Goal: Task Accomplishment & Management: Manage account settings

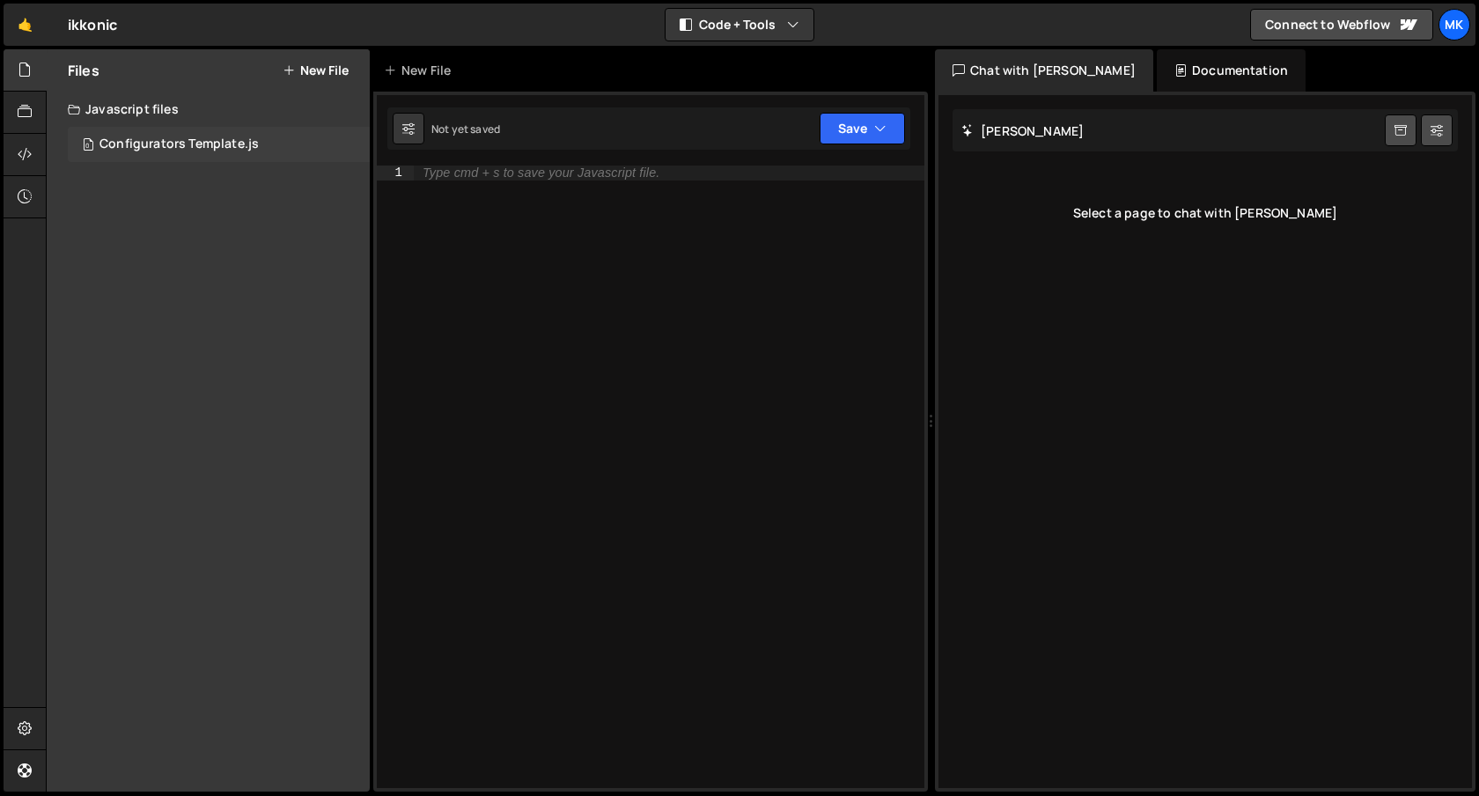
click at [149, 148] on div "Configurators Template.js" at bounding box center [178, 144] width 159 height 16
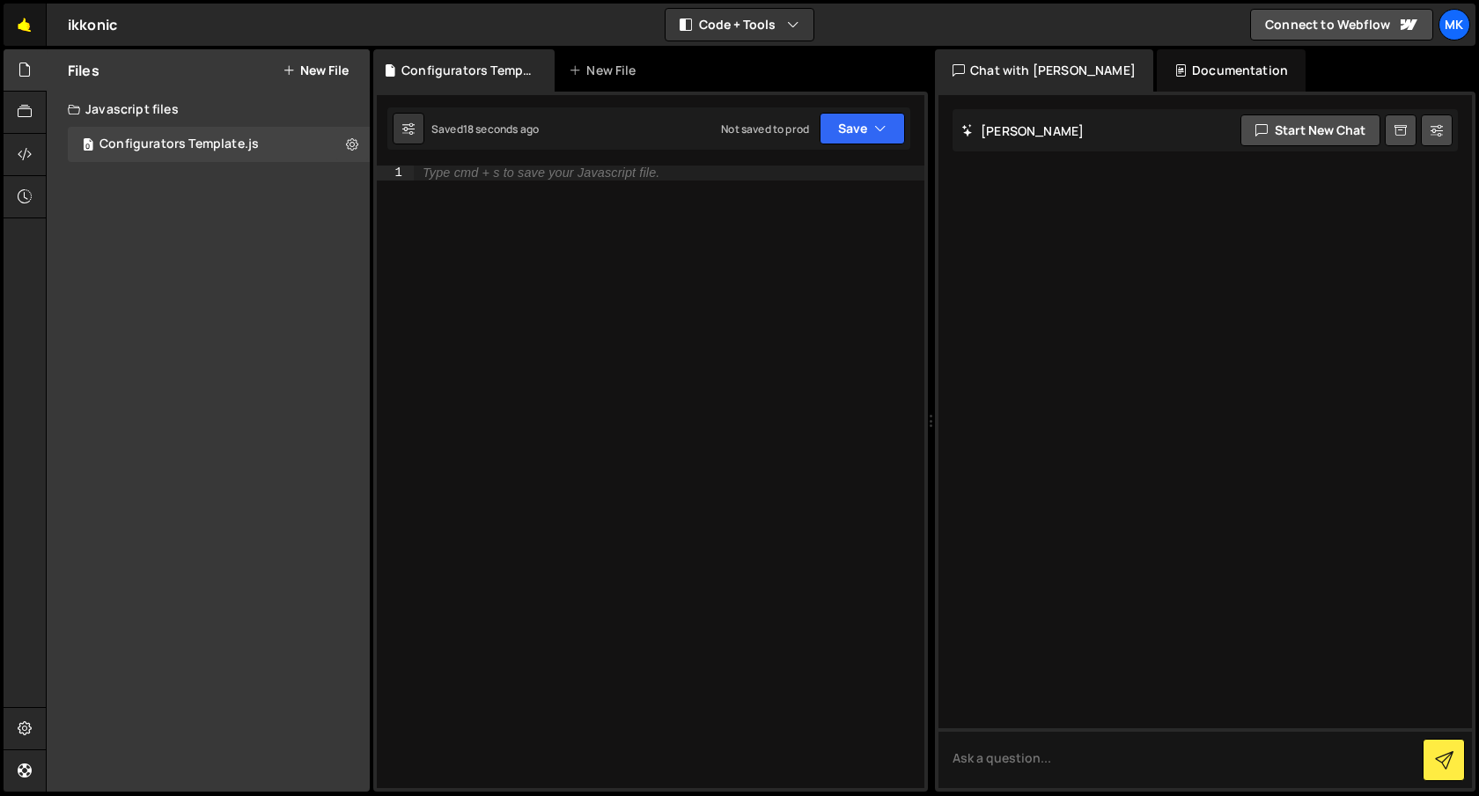
click at [24, 27] on link "🤙" at bounding box center [25, 25] width 43 height 42
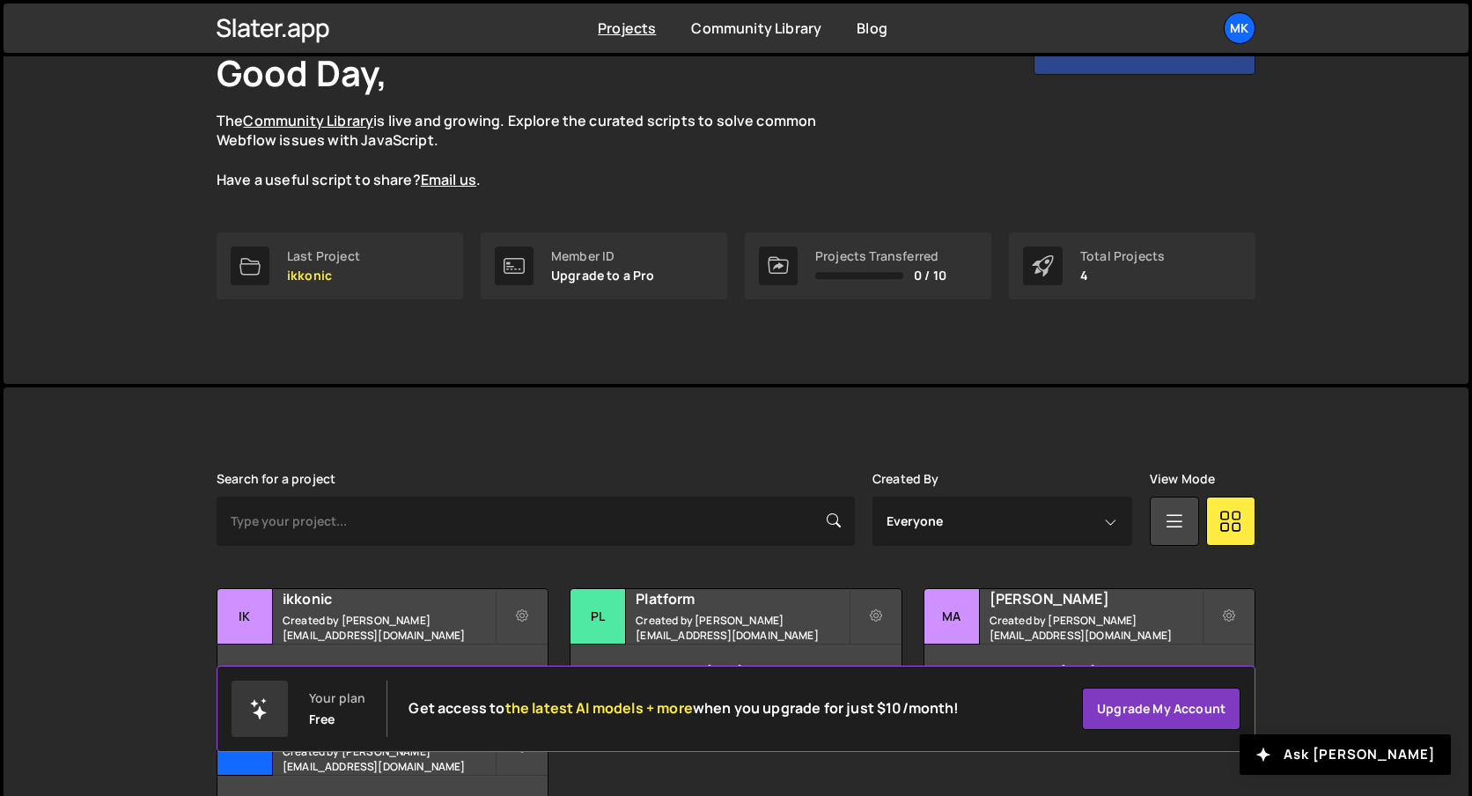
scroll to position [241, 0]
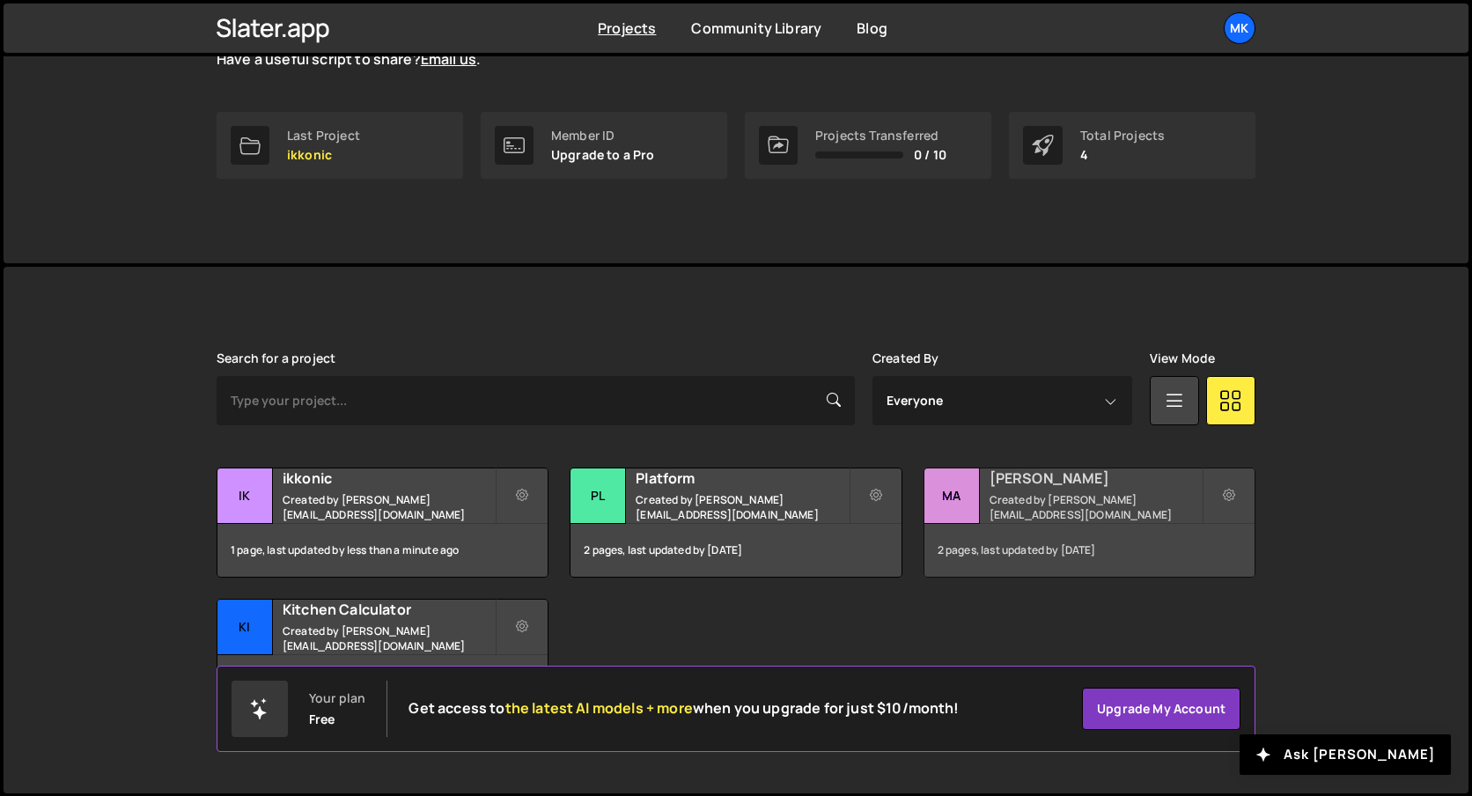
click at [1146, 508] on small "Created by makai@mkidigital.com" at bounding box center [1095, 507] width 212 height 30
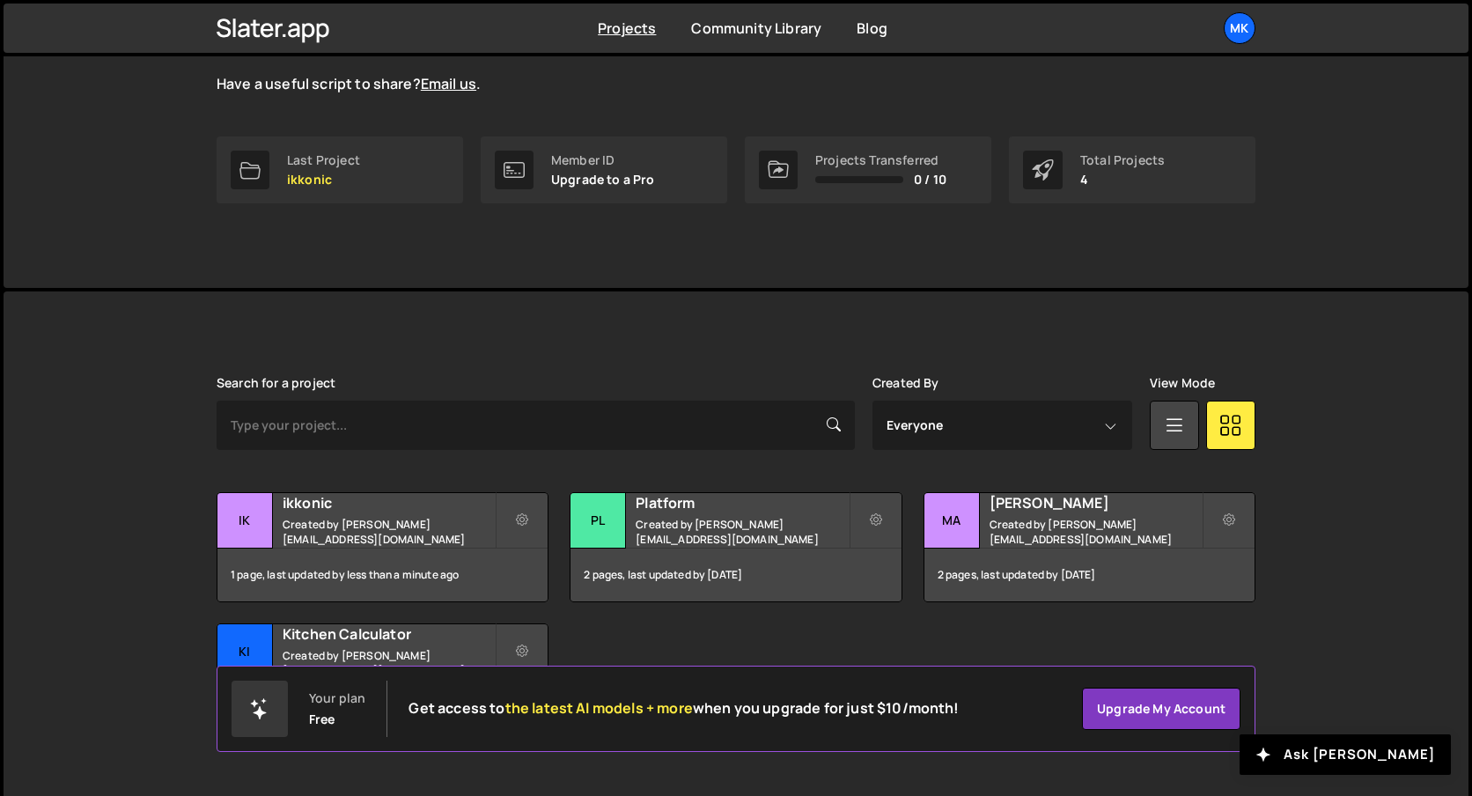
scroll to position [241, 0]
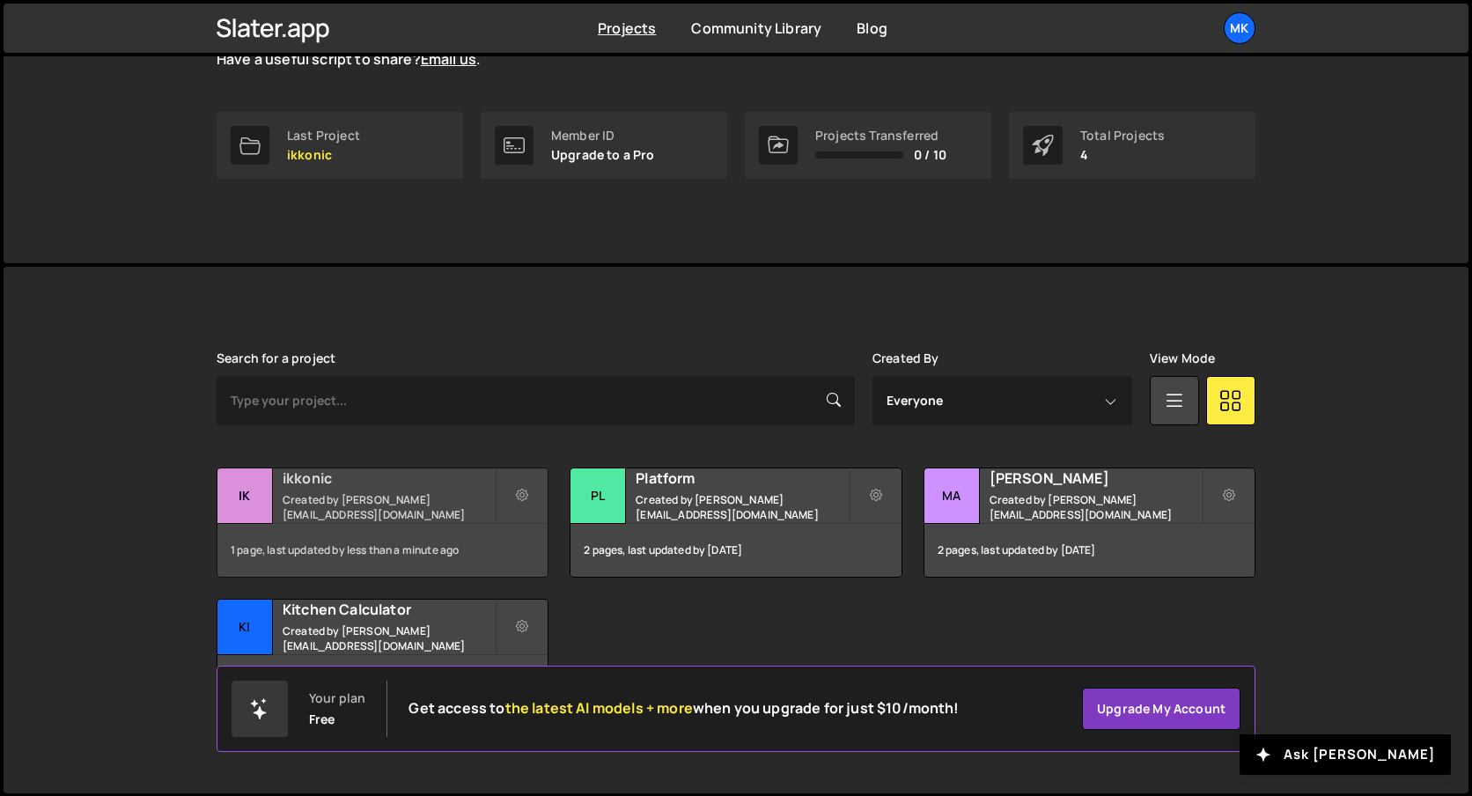
click at [285, 514] on div "ikkonic Created by makai@mkidigital.com" at bounding box center [382, 495] width 330 height 55
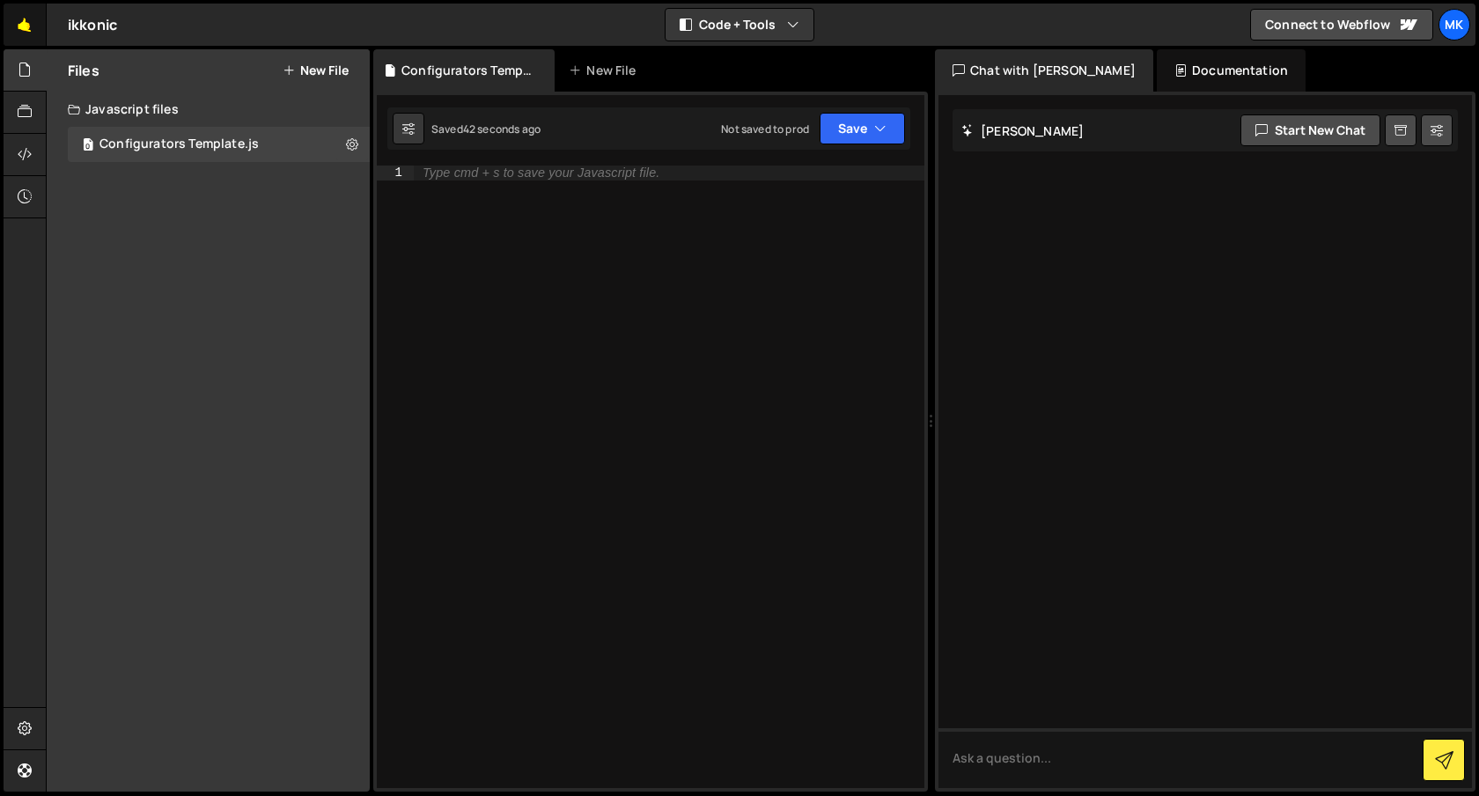
click at [22, 18] on link "🤙" at bounding box center [25, 25] width 43 height 42
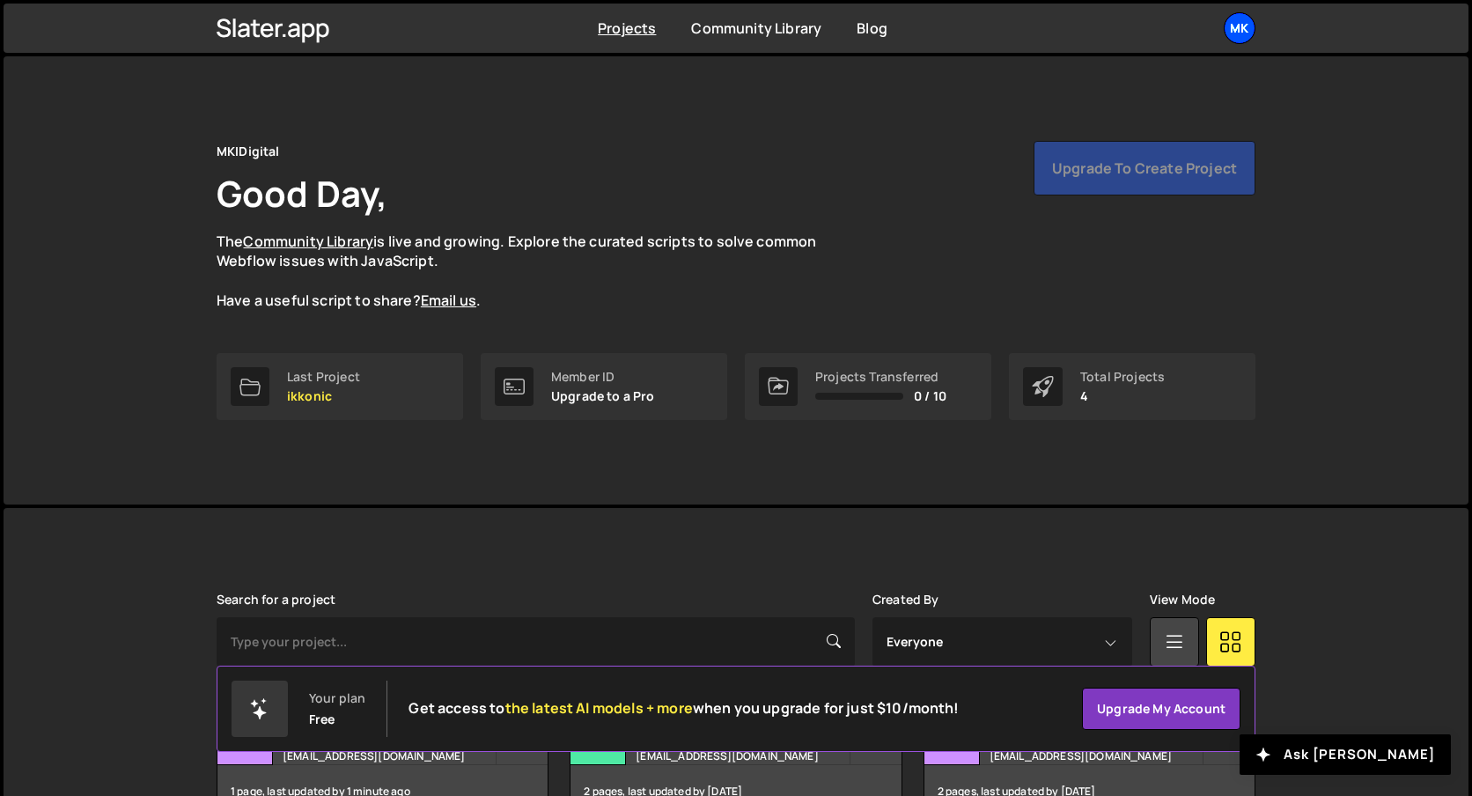
click at [1239, 42] on div "MK" at bounding box center [1239, 28] width 32 height 32
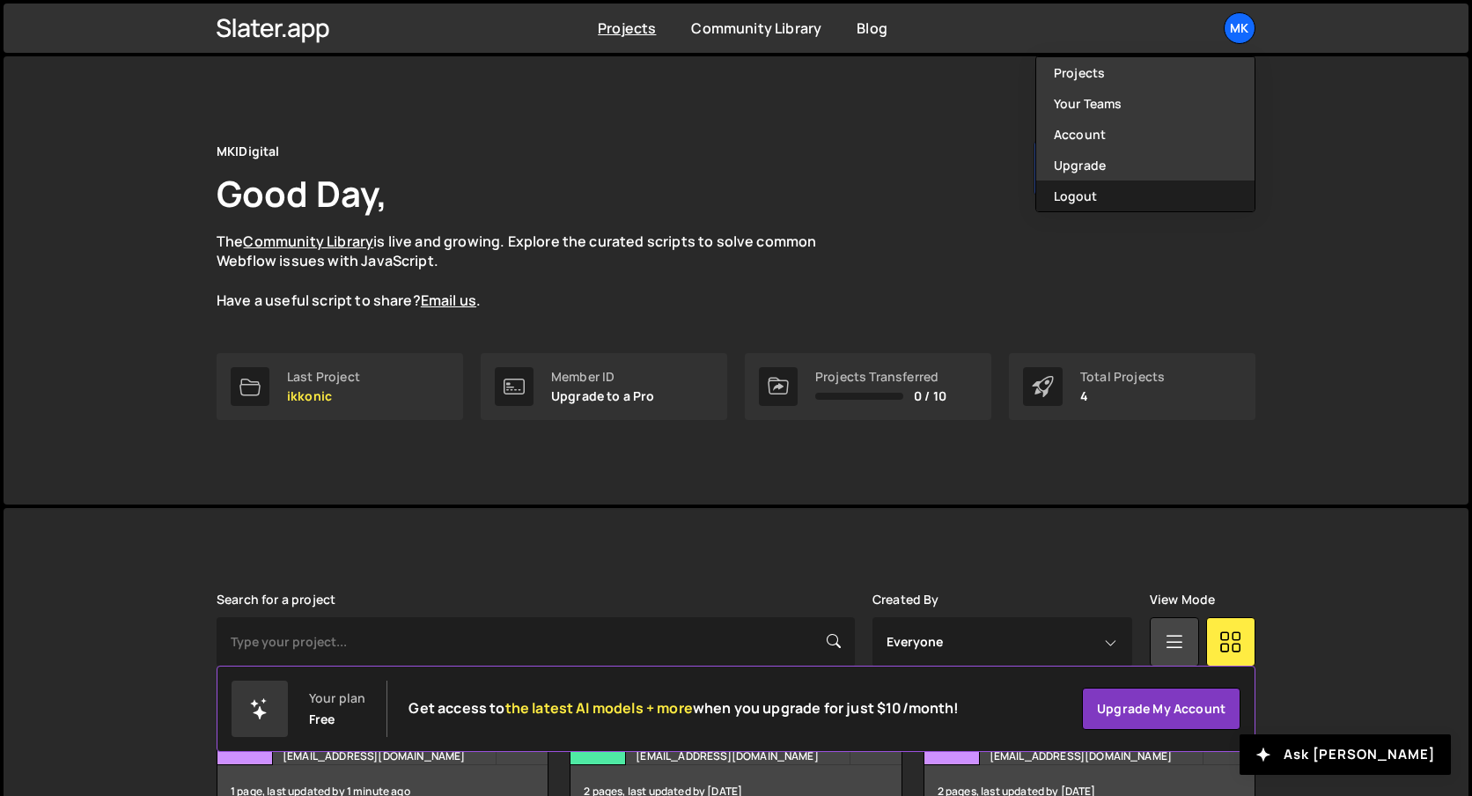
click at [1100, 193] on button "Logout" at bounding box center [1145, 195] width 218 height 31
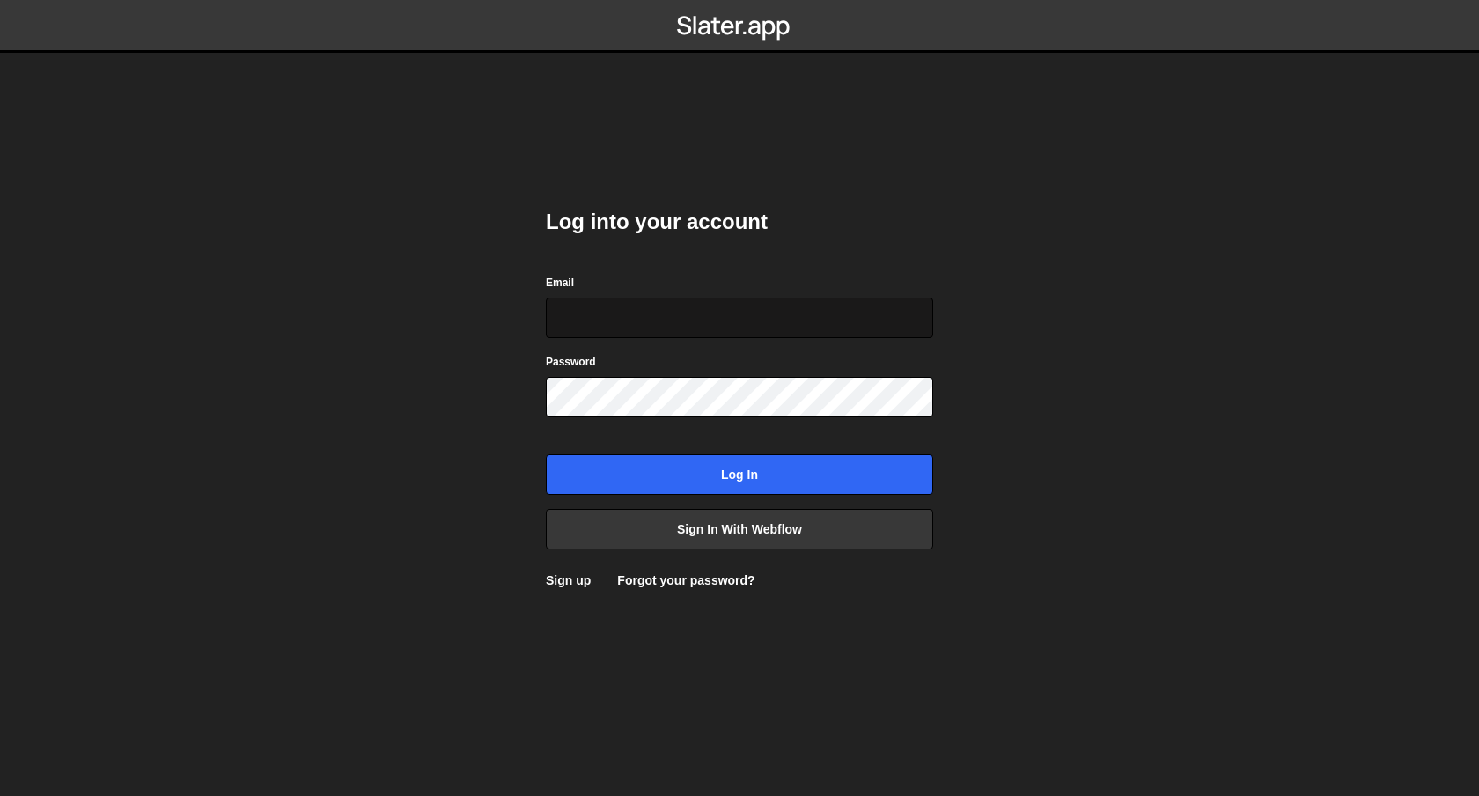
click at [599, 314] on input "Email" at bounding box center [739, 318] width 387 height 40
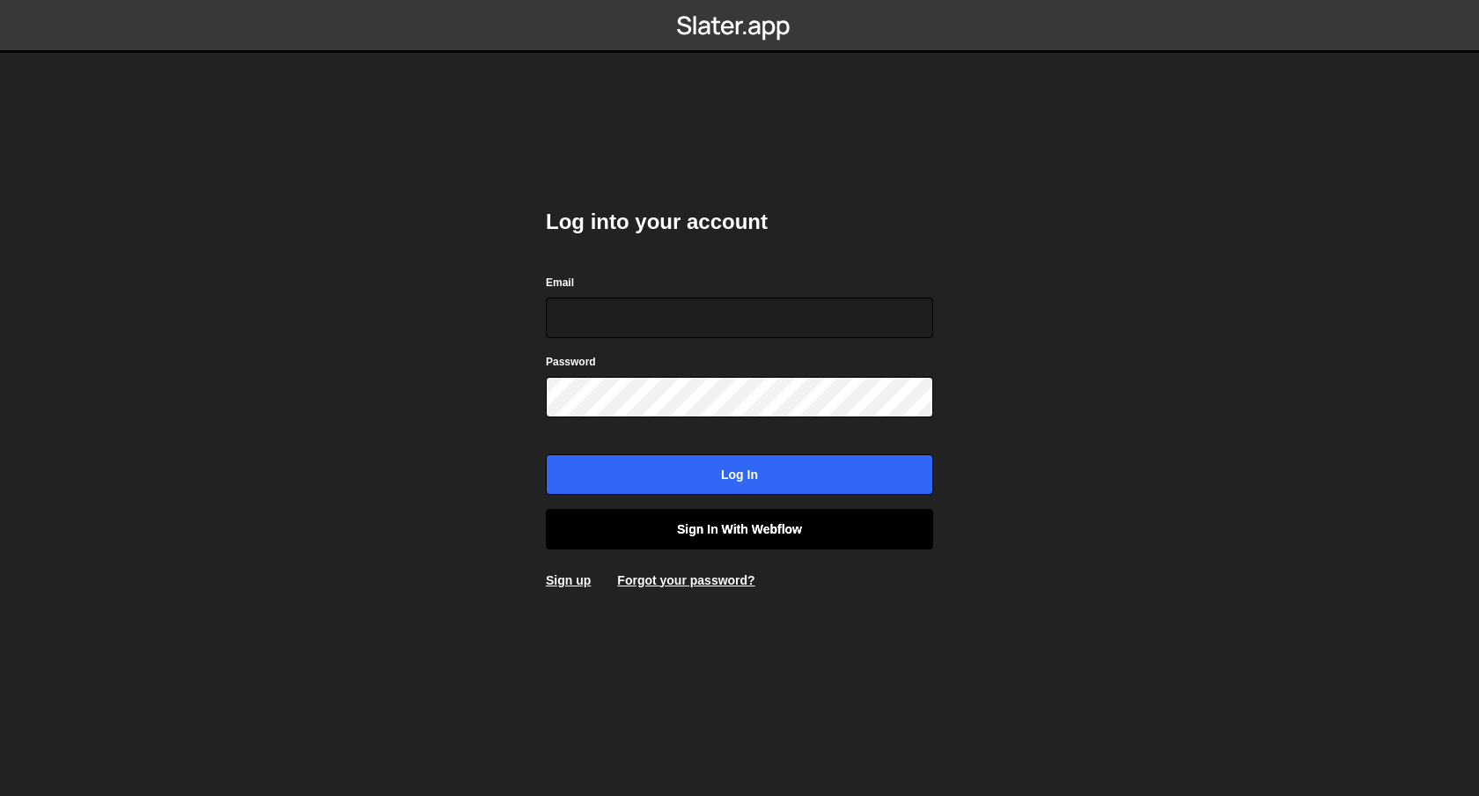
click at [797, 535] on link "Sign in with Webflow" at bounding box center [739, 529] width 387 height 40
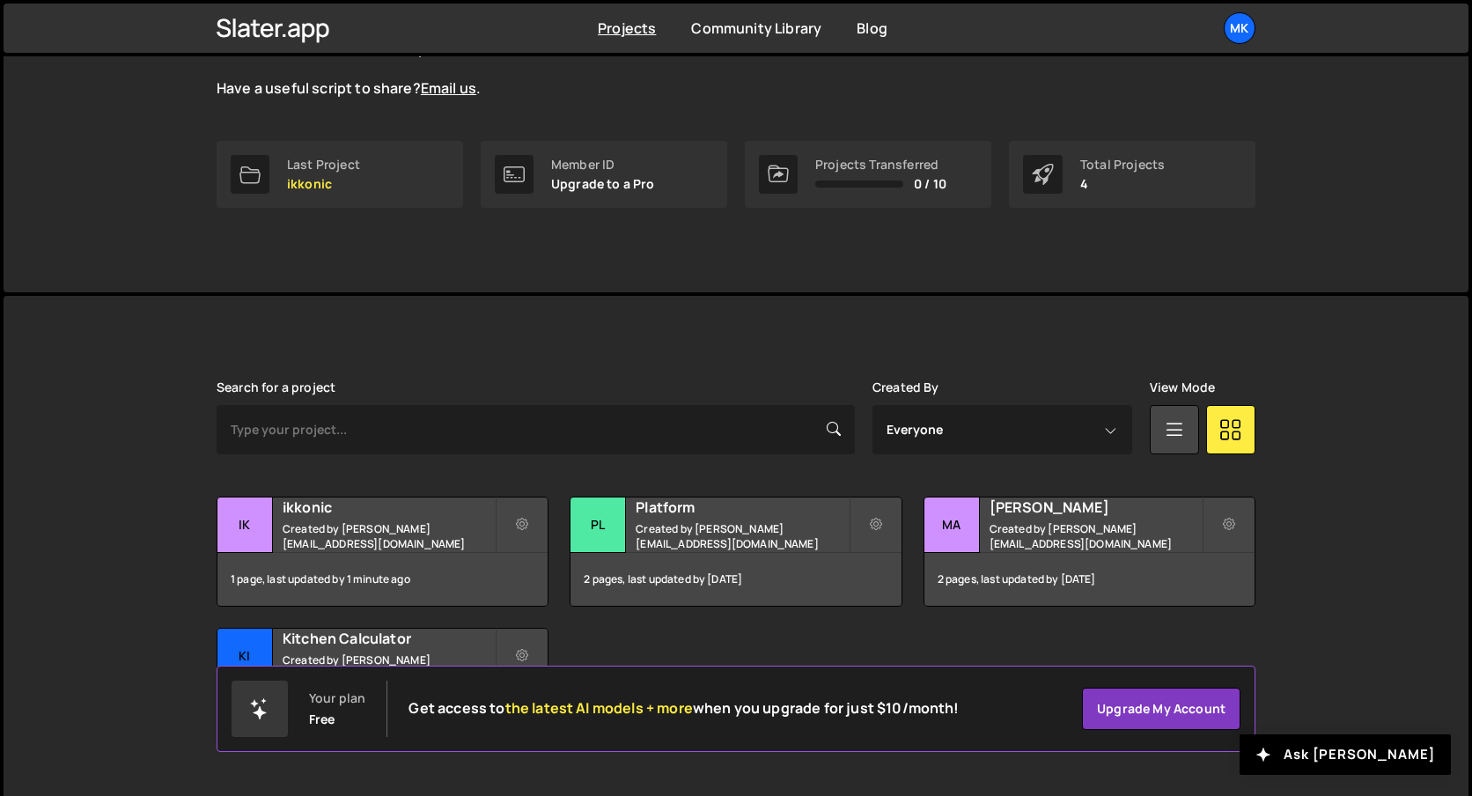
scroll to position [241, 0]
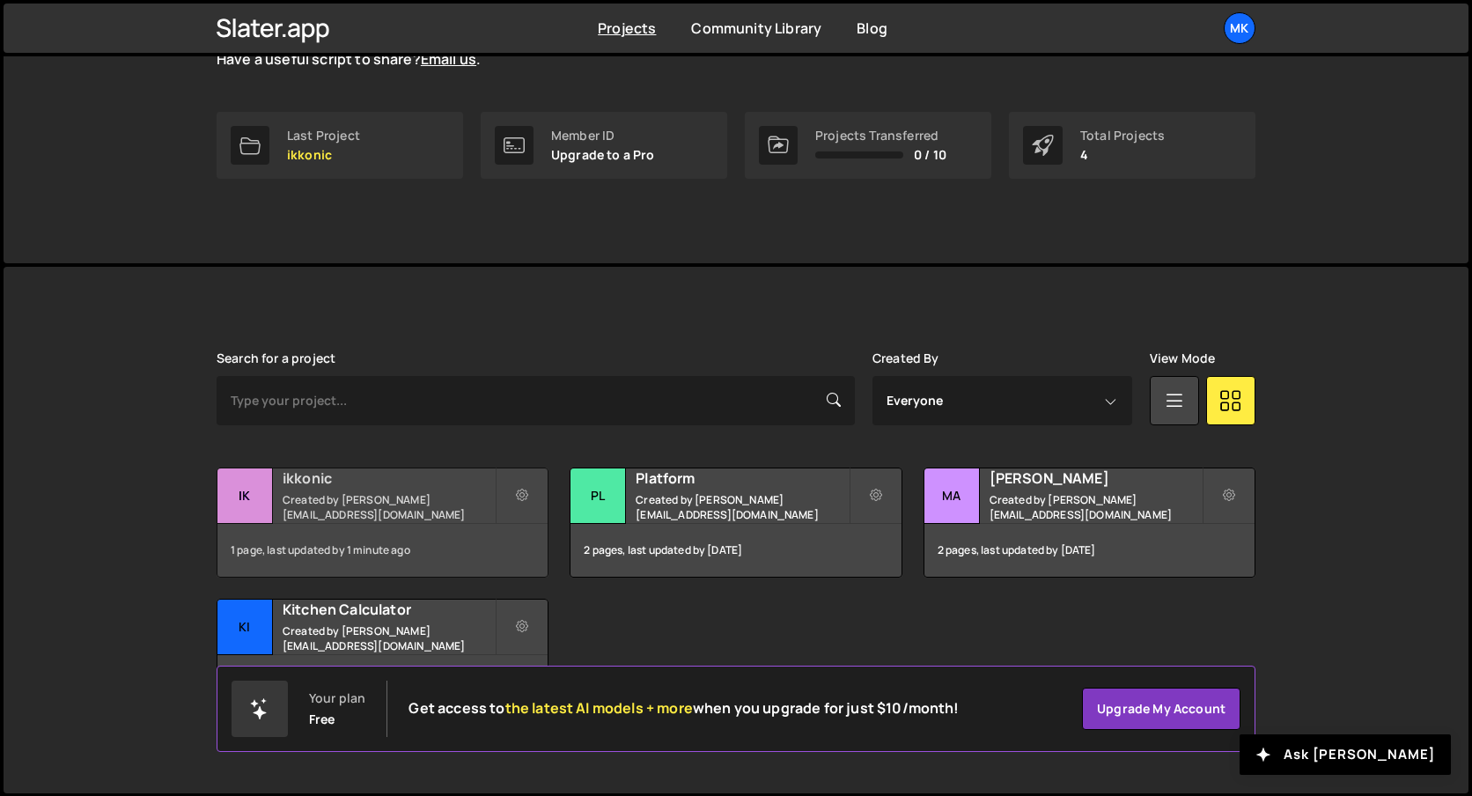
click at [286, 520] on div "ikkonic Created by [EMAIL_ADDRESS][DOMAIN_NAME]" at bounding box center [382, 495] width 330 height 55
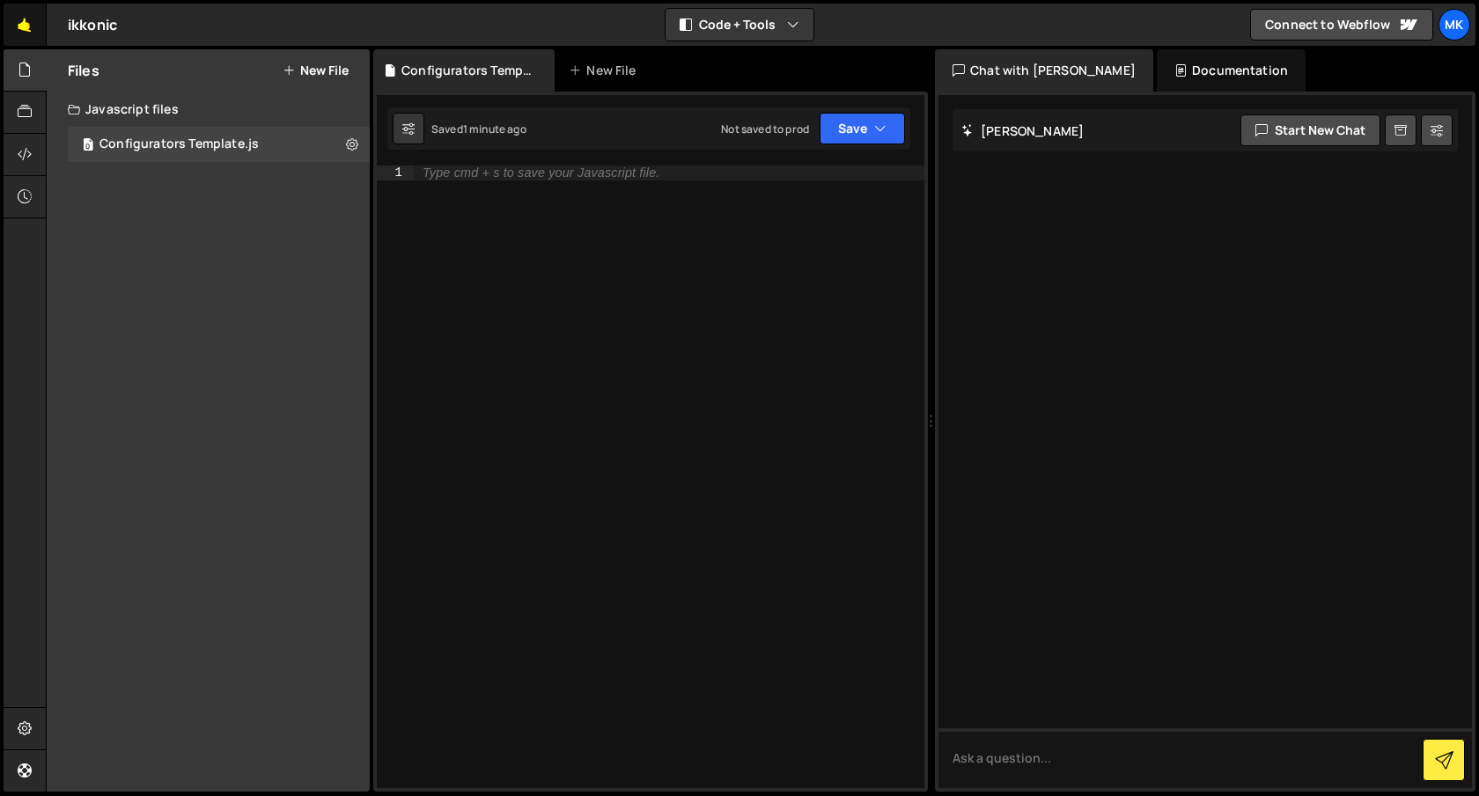
click at [19, 19] on link "🤙" at bounding box center [25, 25] width 43 height 42
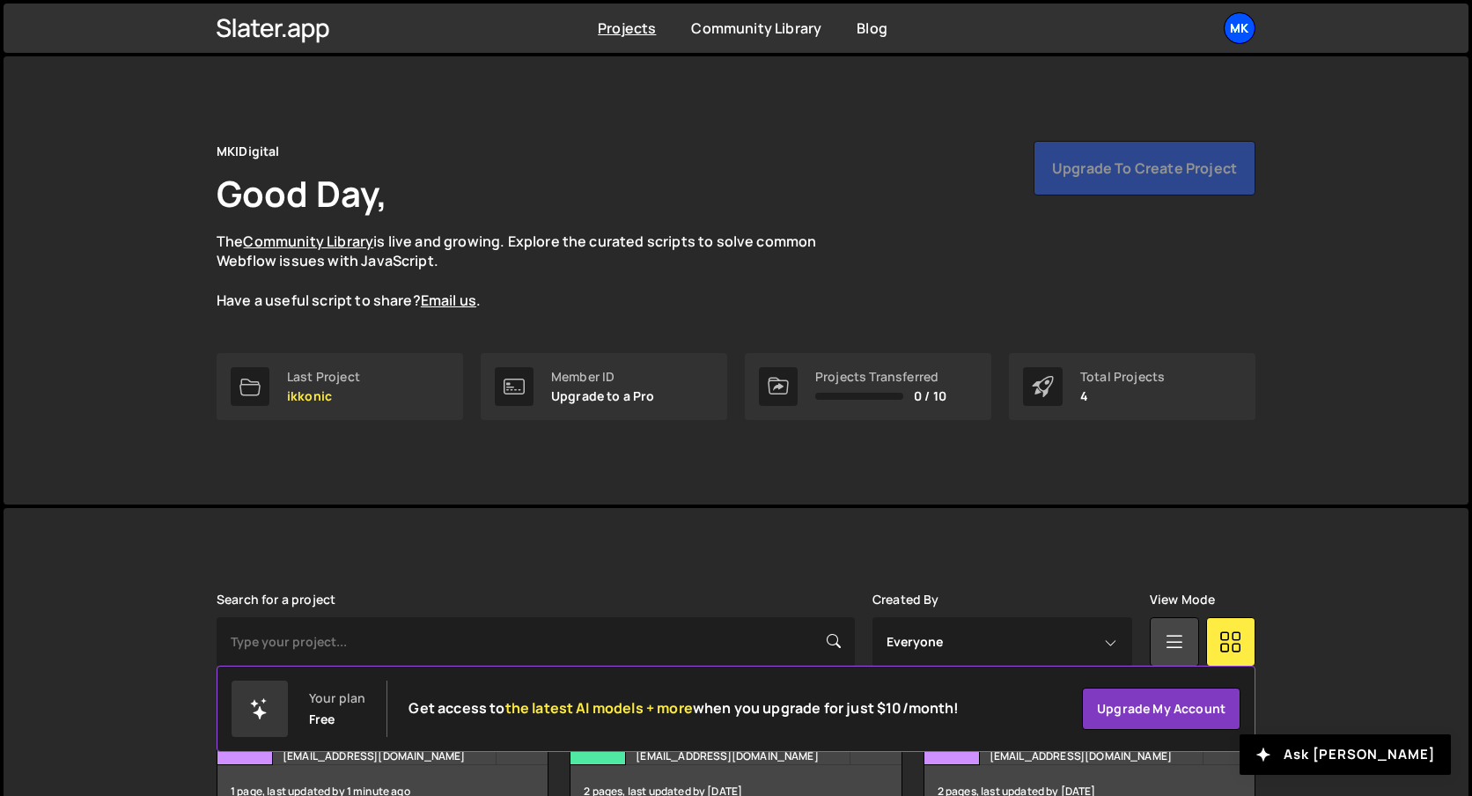
click at [1234, 24] on div "MK" at bounding box center [1239, 28] width 32 height 32
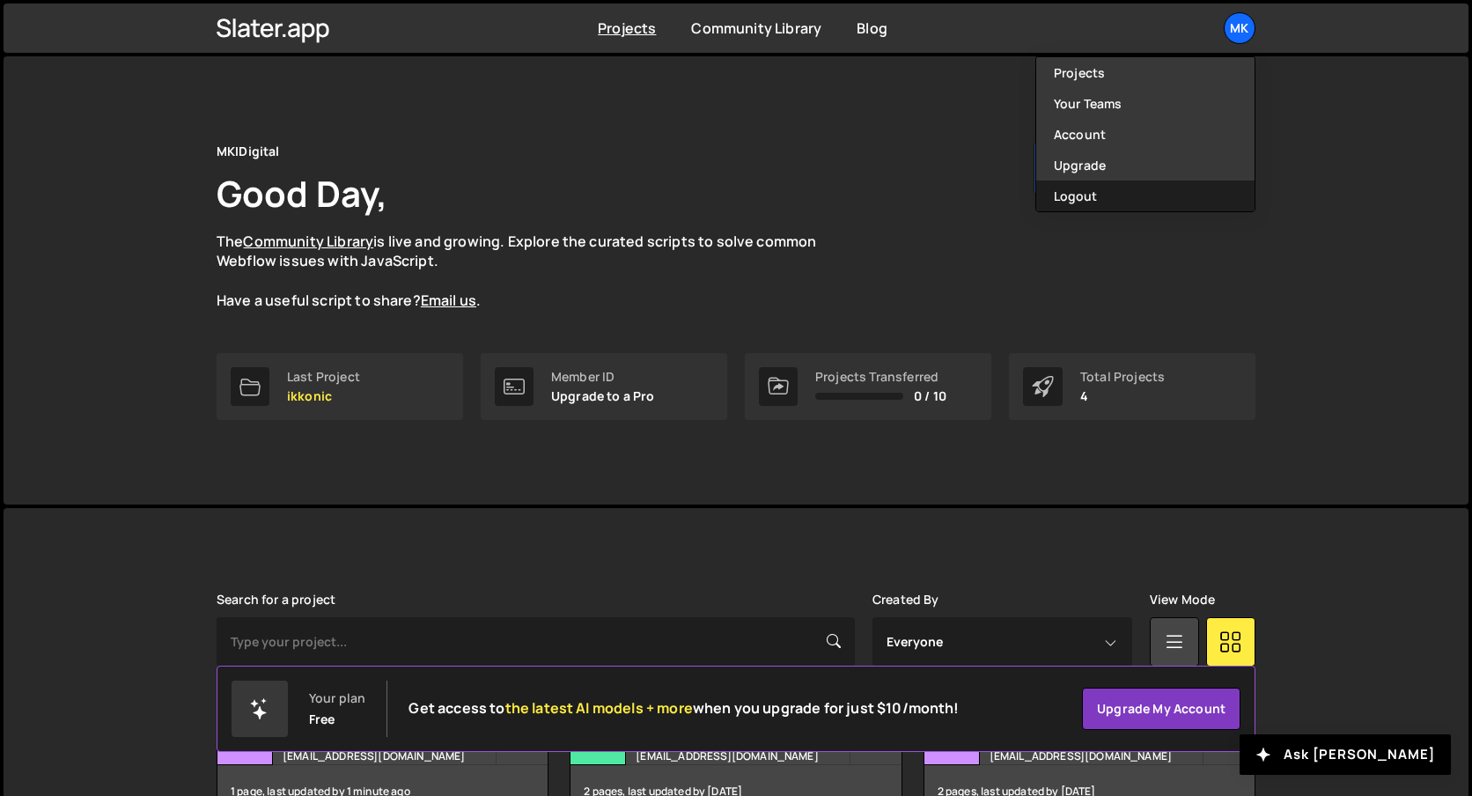
click at [1114, 189] on button "Logout" at bounding box center [1145, 195] width 218 height 31
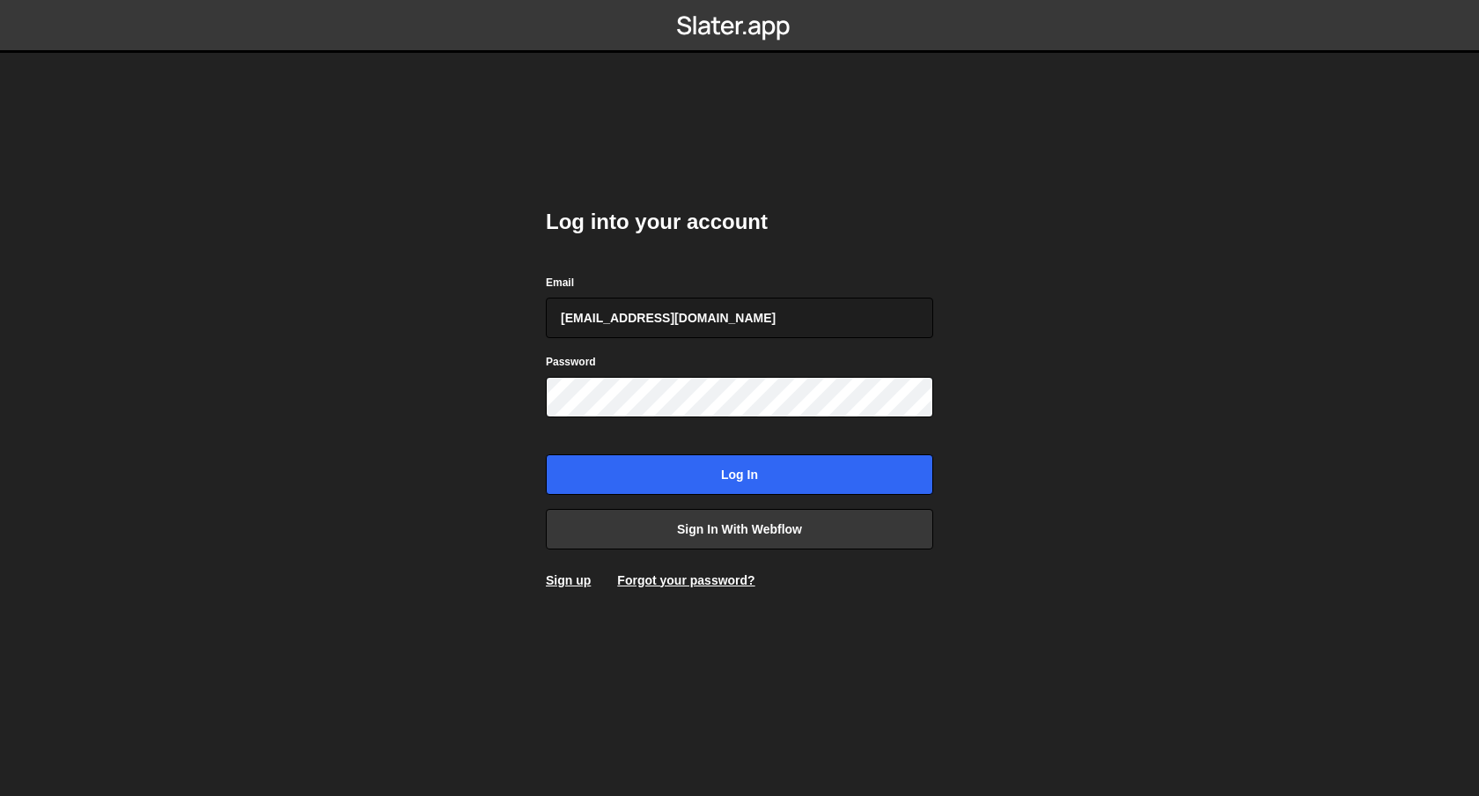
type input "[EMAIL_ADDRESS][DOMAIN_NAME]"
click at [546, 454] on input "Log in" at bounding box center [739, 474] width 387 height 40
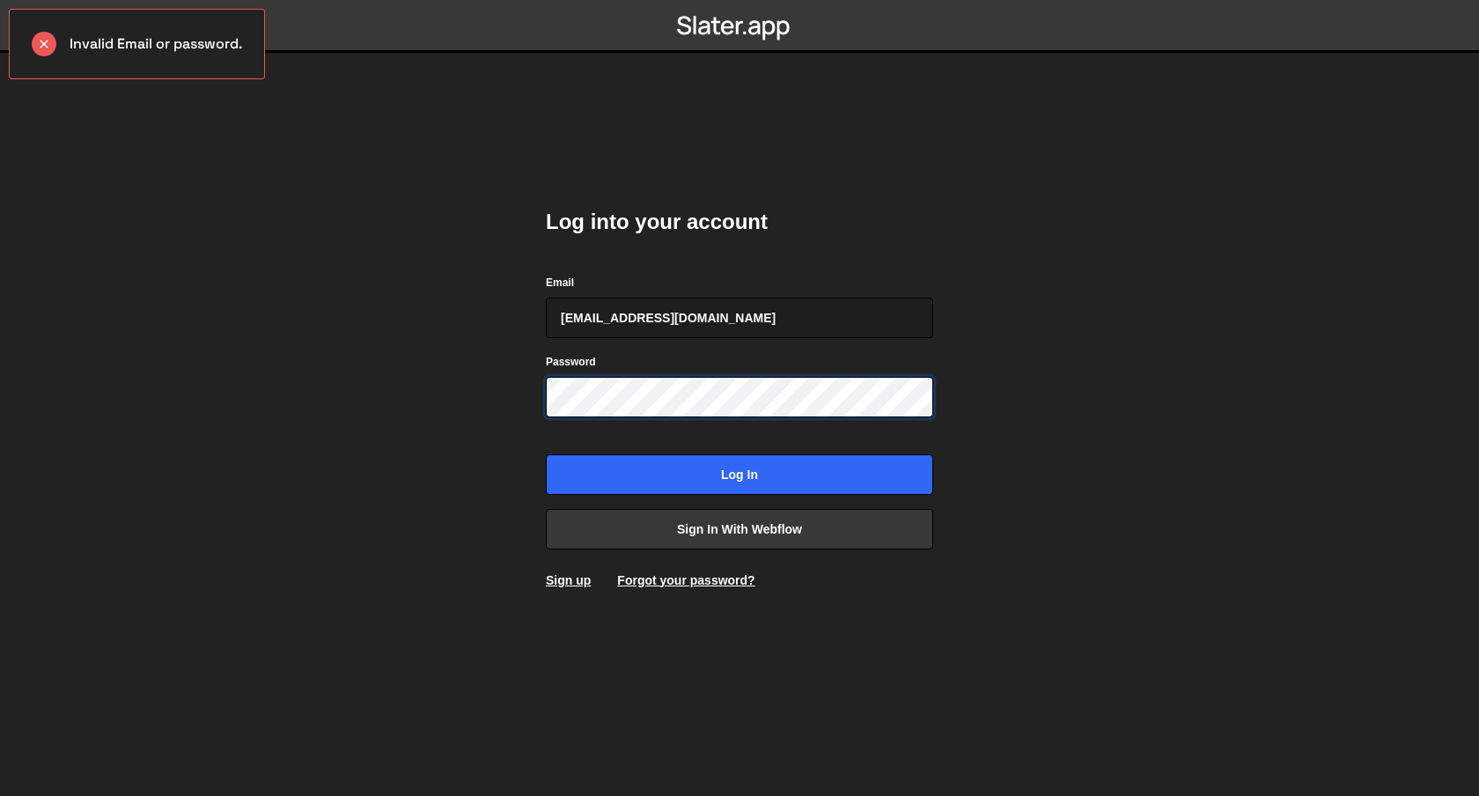
click at [546, 454] on input "Log in" at bounding box center [739, 474] width 387 height 40
